Goal: Task Accomplishment & Management: Complete application form

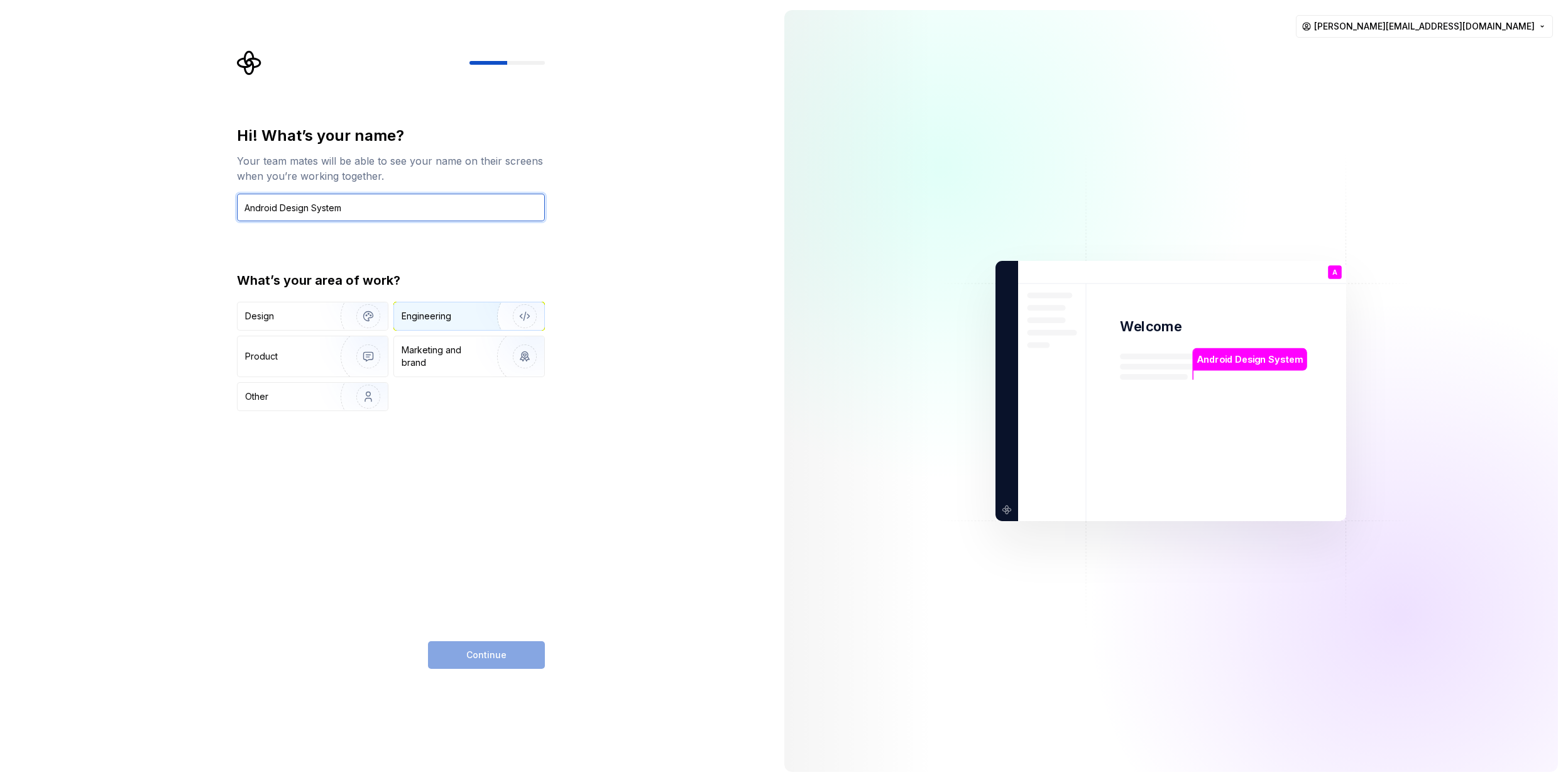
type input "Android Design System"
click at [440, 312] on div "Engineering" at bounding box center [426, 316] width 50 height 12
click at [496, 652] on span "Continue" at bounding box center [486, 654] width 40 height 12
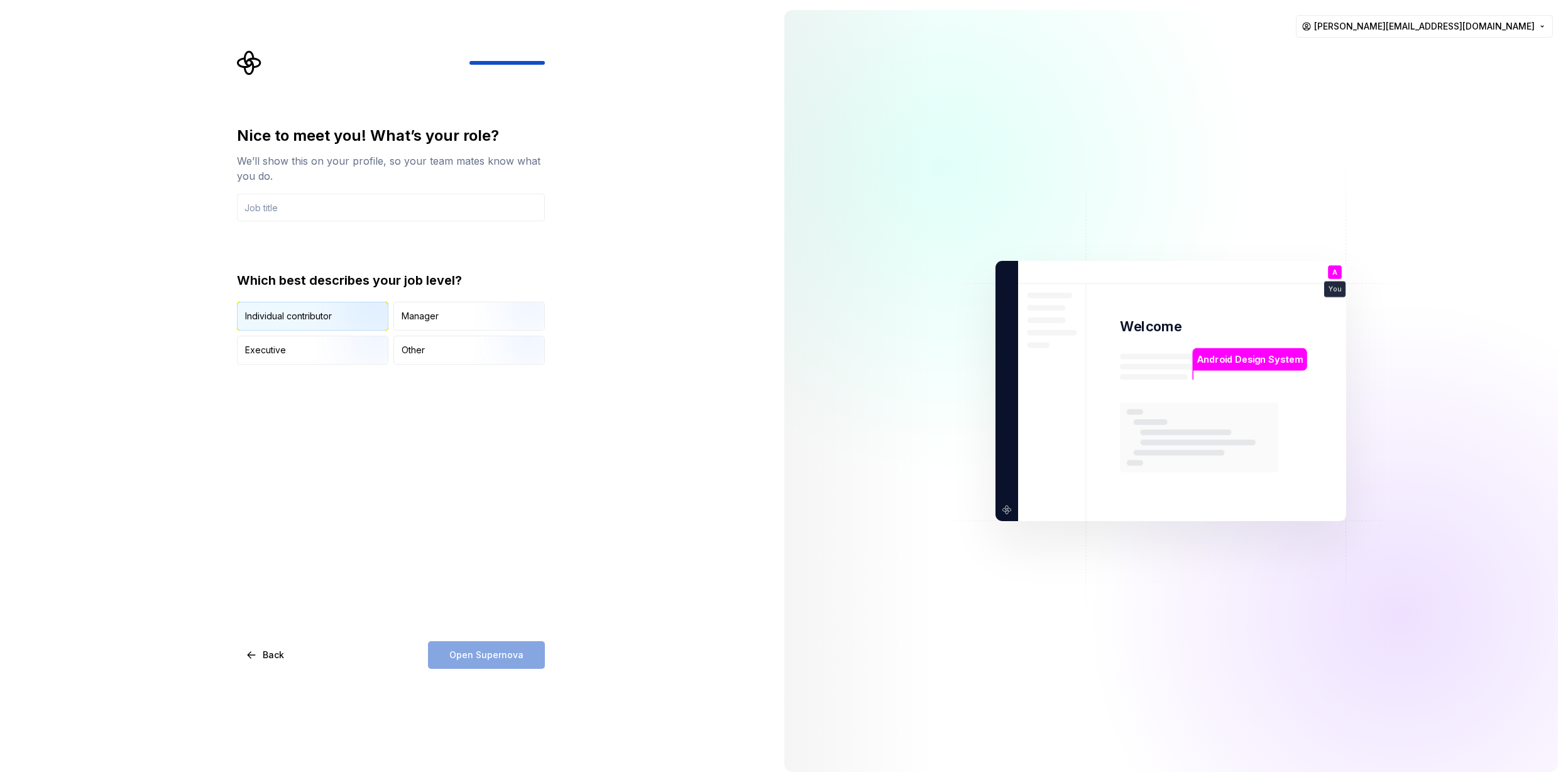
click at [353, 316] on img "button" at bounding box center [358, 332] width 80 height 84
click at [354, 358] on img "button" at bounding box center [358, 365] width 80 height 84
click at [368, 215] on input "text" at bounding box center [392, 207] width 308 height 28
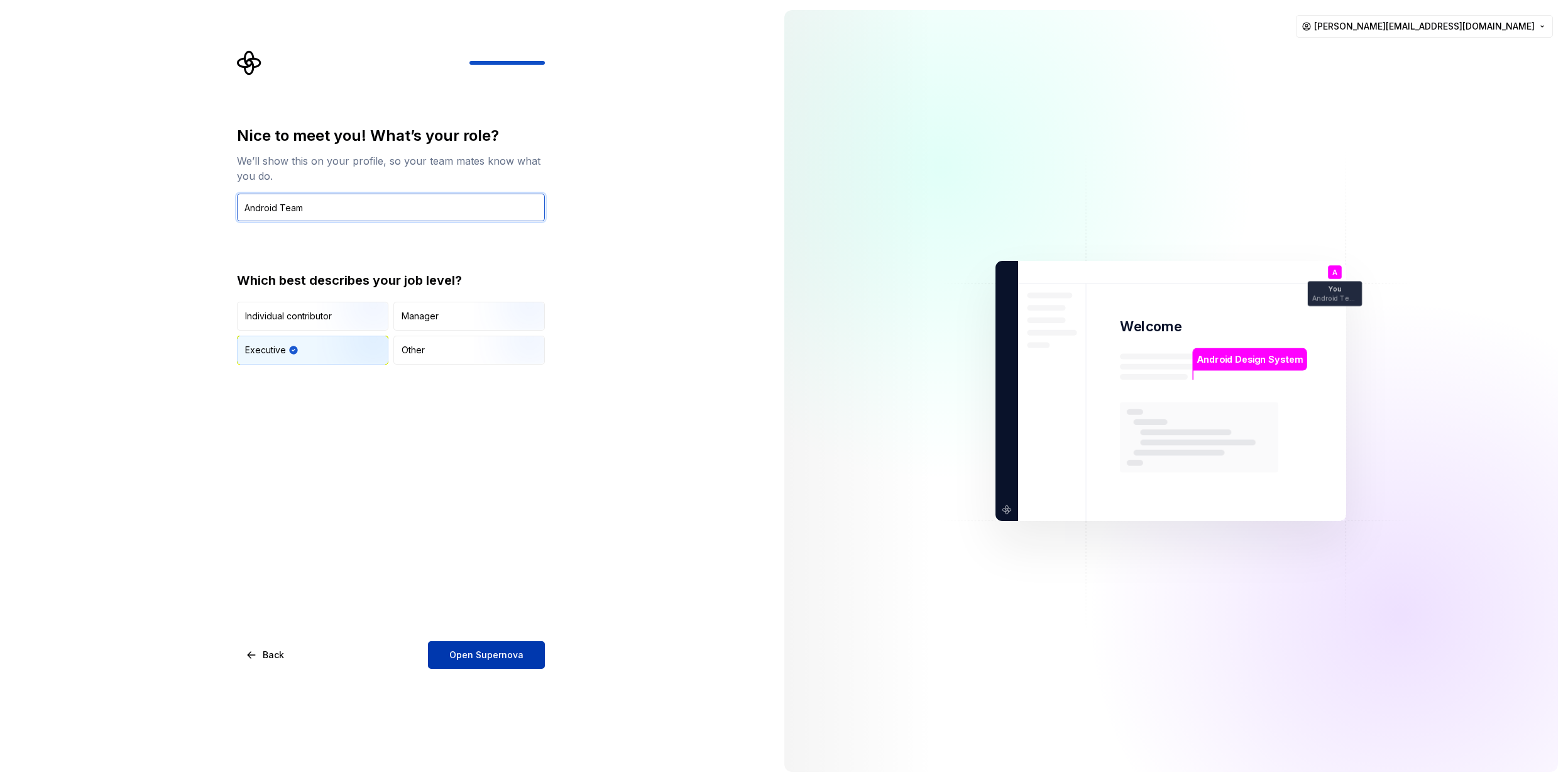
type input "Android Team"
click at [513, 660] on span "Open Supernova" at bounding box center [486, 654] width 74 height 12
